Goal: Communication & Community: Answer question/provide support

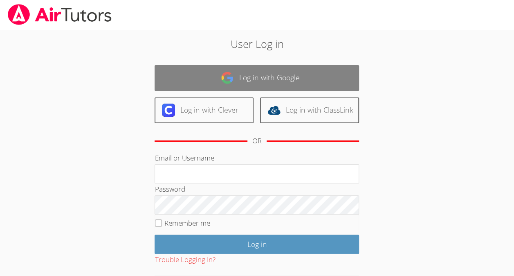
click at [207, 78] on link "Log in with Google" at bounding box center [257, 78] width 205 height 26
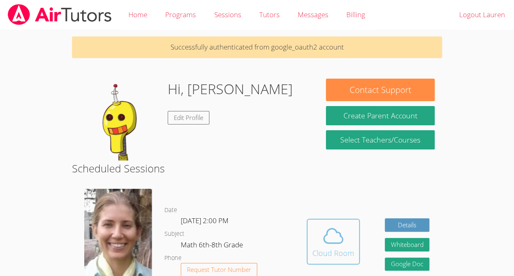
click at [336, 222] on button "Cloud Room" at bounding box center [333, 241] width 53 height 46
click at [334, 222] on button "Cloud Room" at bounding box center [333, 241] width 53 height 46
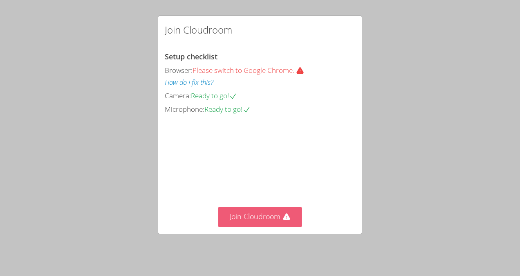
click at [251, 214] on button "Join Cloudroom" at bounding box center [260, 217] width 84 height 20
click at [262, 214] on button "Join Cloudroom" at bounding box center [260, 217] width 84 height 20
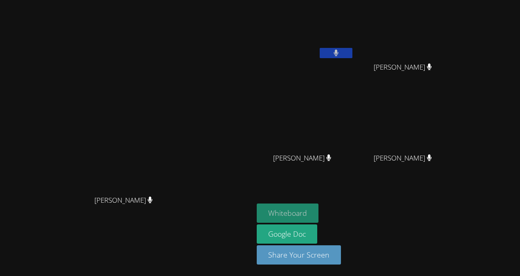
click at [319, 212] on button "Whiteboard" at bounding box center [288, 212] width 62 height 19
click at [319, 205] on button "Whiteboard" at bounding box center [288, 212] width 62 height 19
click at [319, 208] on button "Whiteboard" at bounding box center [288, 212] width 62 height 19
click at [188, 144] on video at bounding box center [126, 121] width 123 height 139
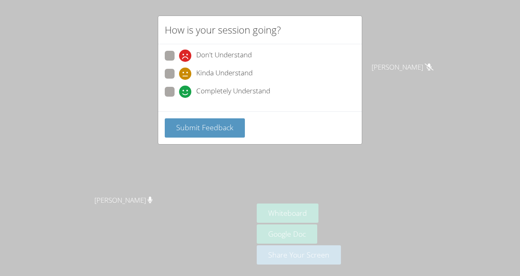
click at [219, 69] on span "Kinda Understand" at bounding box center [224, 73] width 56 height 12
click at [186, 69] on input "Kinda Understand" at bounding box center [182, 72] width 7 height 7
radio input "true"
click at [213, 128] on span "Submit Feedback" at bounding box center [204, 127] width 57 height 10
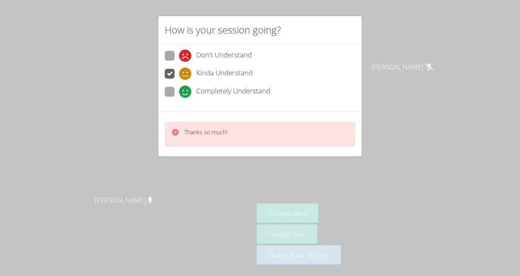
click at [372, 31] on div "How is your session going? Don't Understand Kinda Understand Completely Underst…" at bounding box center [260, 138] width 520 height 276
